Goal: Unclear

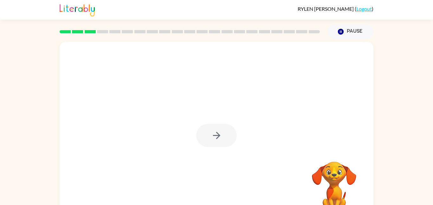
click at [218, 141] on div at bounding box center [216, 135] width 41 height 23
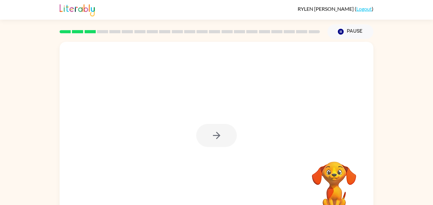
click at [218, 141] on div at bounding box center [216, 135] width 41 height 23
click at [218, 141] on icon "button" at bounding box center [216, 135] width 11 height 11
click at [218, 141] on div at bounding box center [217, 132] width 314 height 181
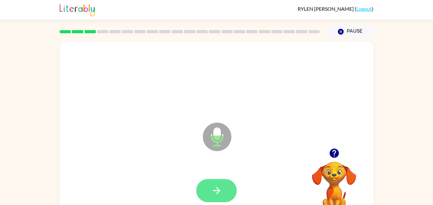
click at [212, 193] on icon "button" at bounding box center [216, 190] width 11 height 11
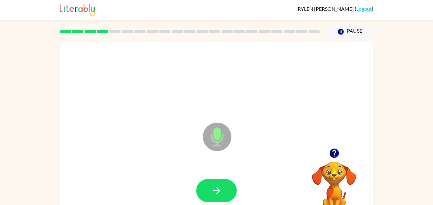
click at [212, 193] on icon "button" at bounding box center [216, 190] width 11 height 11
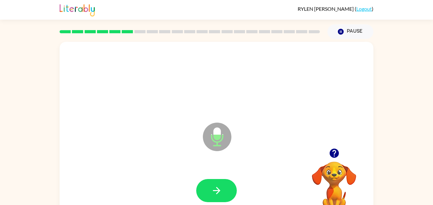
click at [212, 193] on icon "button" at bounding box center [216, 190] width 11 height 11
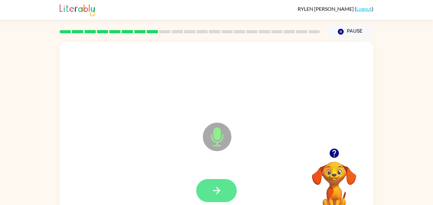
click at [219, 183] on button "button" at bounding box center [216, 190] width 41 height 23
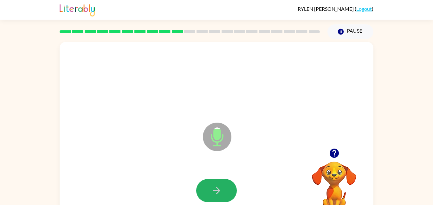
click at [219, 183] on button "button" at bounding box center [216, 190] width 41 height 23
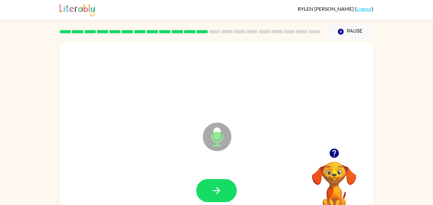
click at [219, 183] on button "button" at bounding box center [216, 190] width 41 height 23
click at [220, 184] on button "button" at bounding box center [216, 190] width 41 height 23
click at [219, 182] on button "button" at bounding box center [216, 190] width 41 height 23
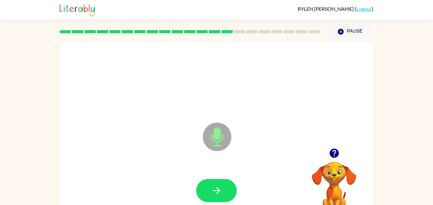
click at [219, 182] on button "button" at bounding box center [216, 190] width 41 height 23
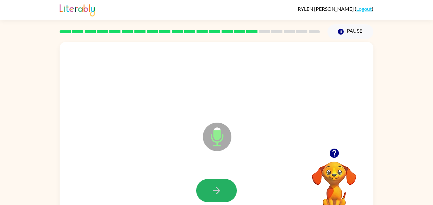
click at [219, 182] on button "button" at bounding box center [216, 190] width 41 height 23
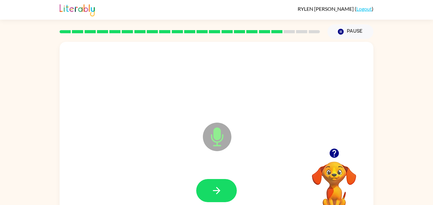
click at [219, 182] on button "button" at bounding box center [216, 190] width 41 height 23
